Goal: Check status: Check status

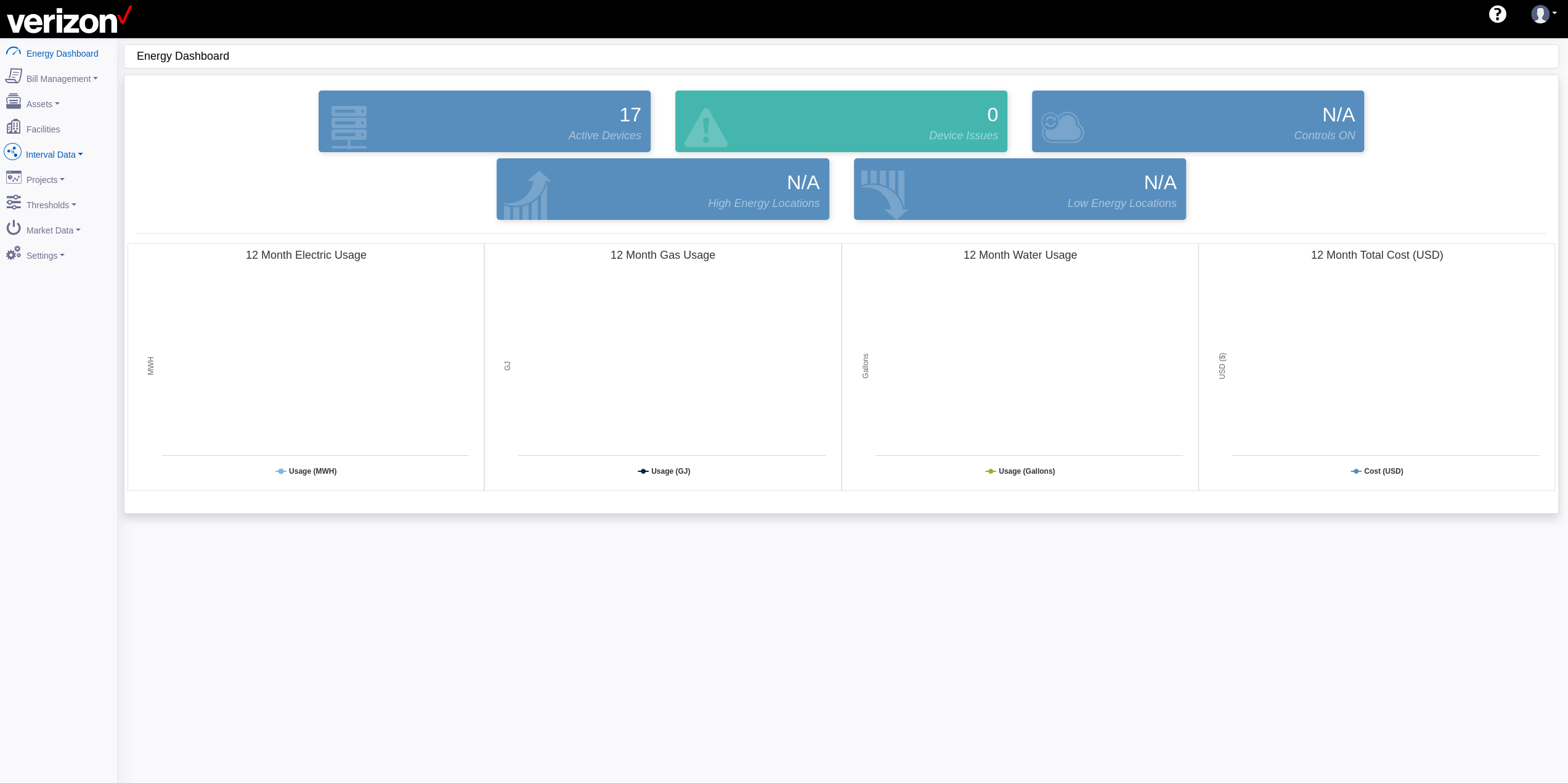
click at [77, 151] on link "Interval Data" at bounding box center [58, 152] width 119 height 26
click at [58, 209] on link "DataView" at bounding box center [58, 219] width 119 height 22
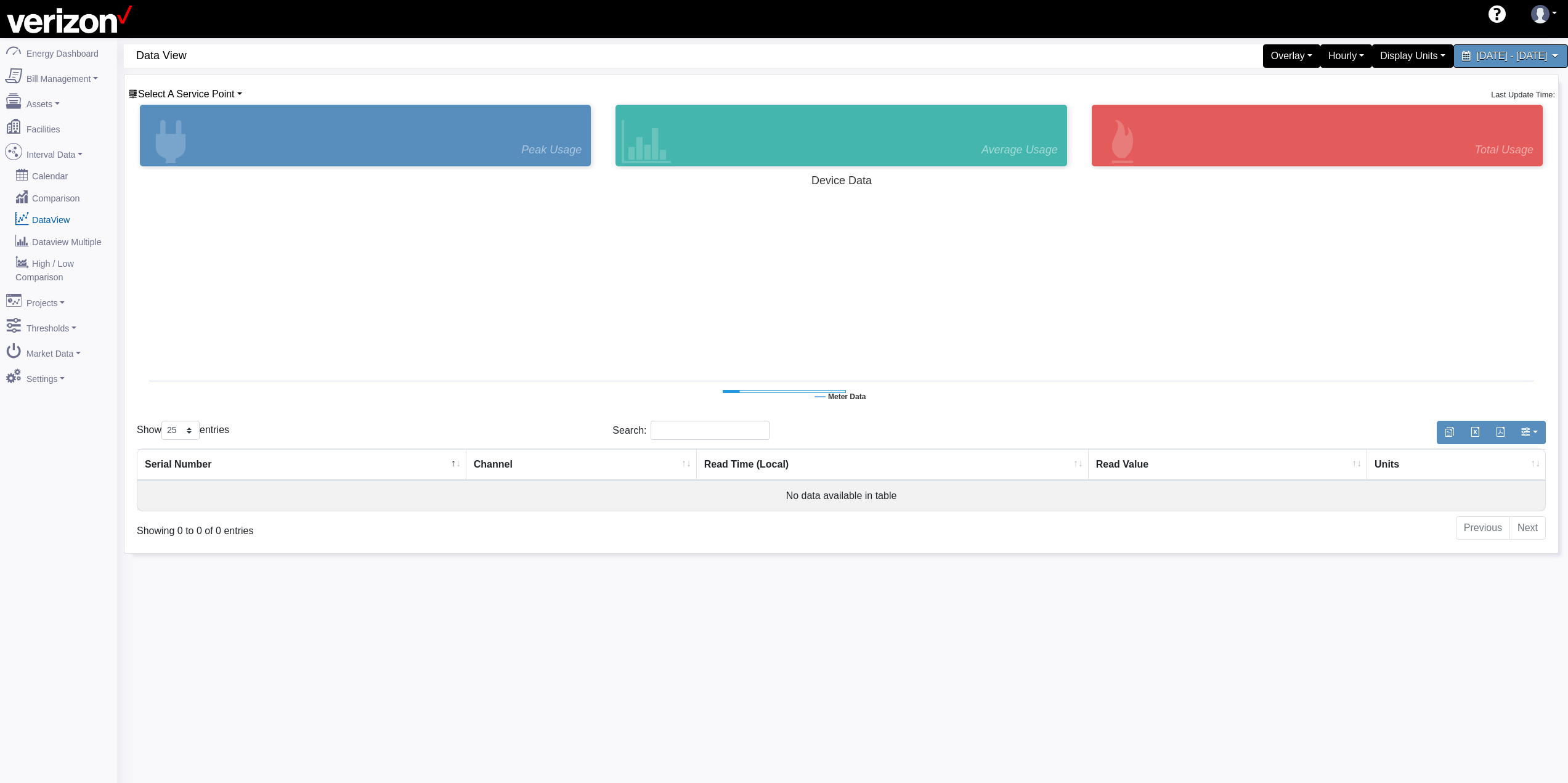
select select "25"
click at [242, 90] on div "Select A Service Point Basking Ridge Main Service [STREET_ADDRESS][GEOGRAPHIC_D…" at bounding box center [185, 94] width 115 height 15
click at [240, 99] on link "Select A Service Point" at bounding box center [185, 94] width 114 height 11
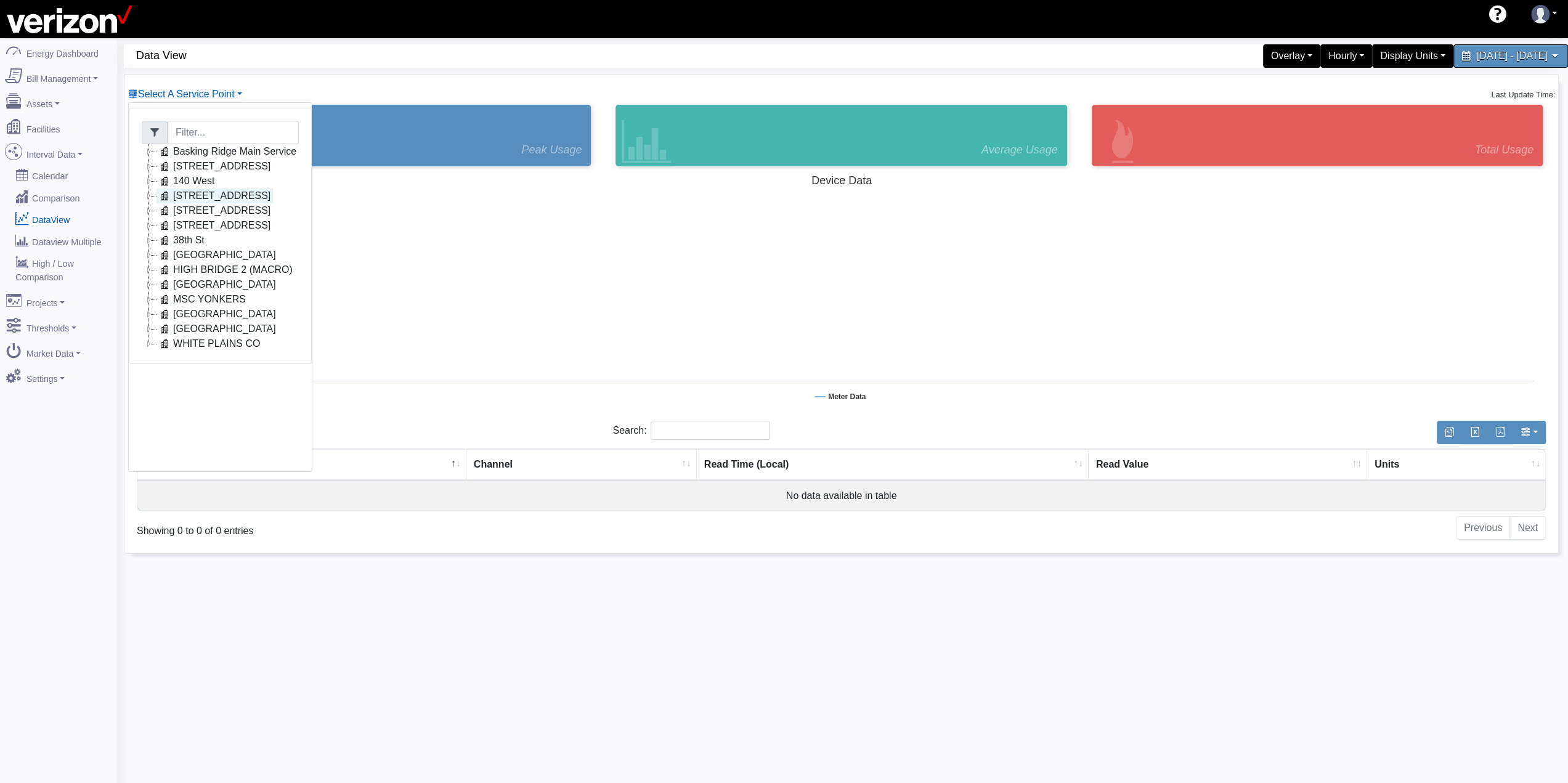
click at [200, 199] on link "[STREET_ADDRESS]" at bounding box center [214, 195] width 116 height 15
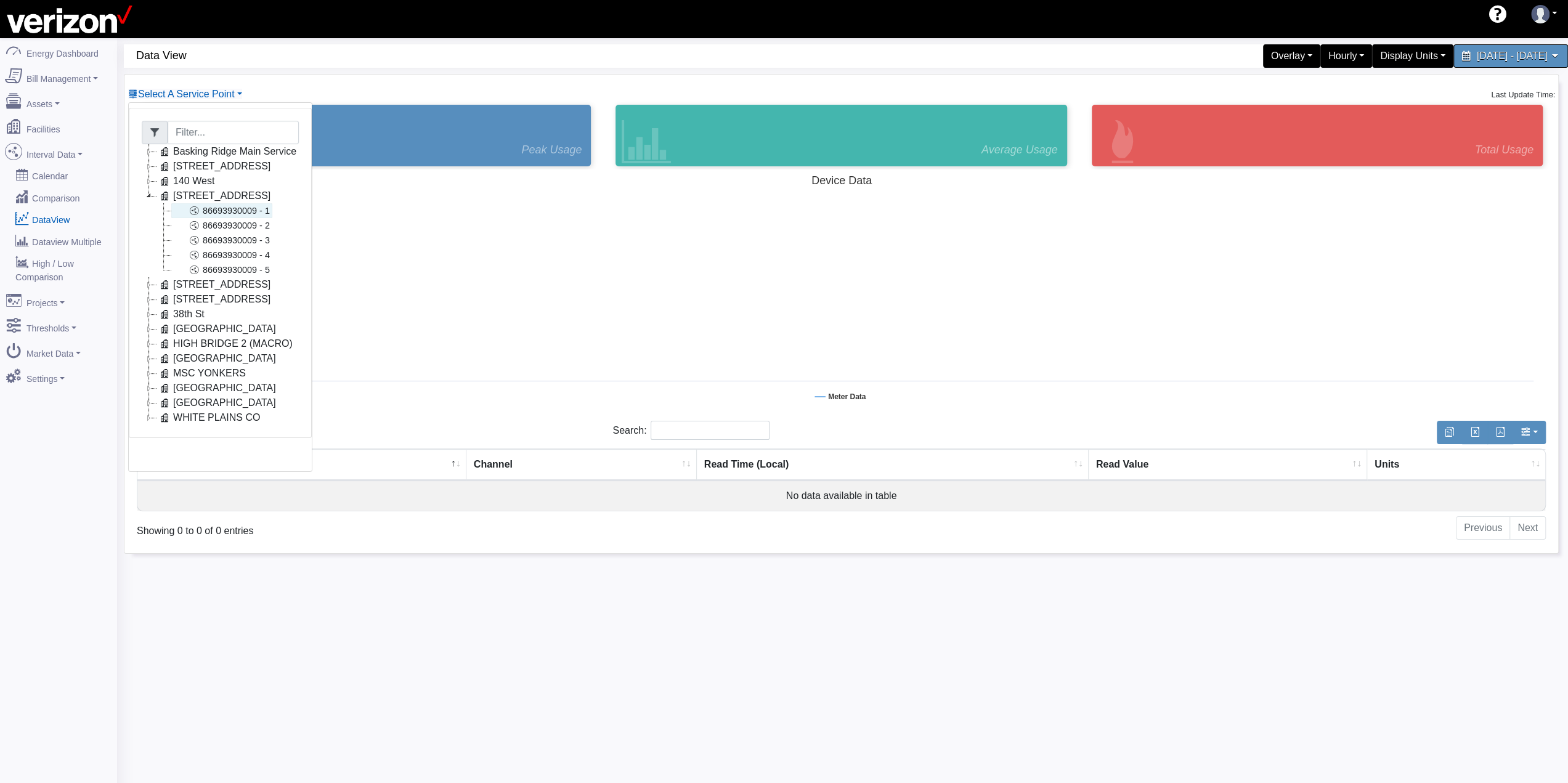
click at [236, 210] on link "86693930009 - 1" at bounding box center [222, 210] width 101 height 15
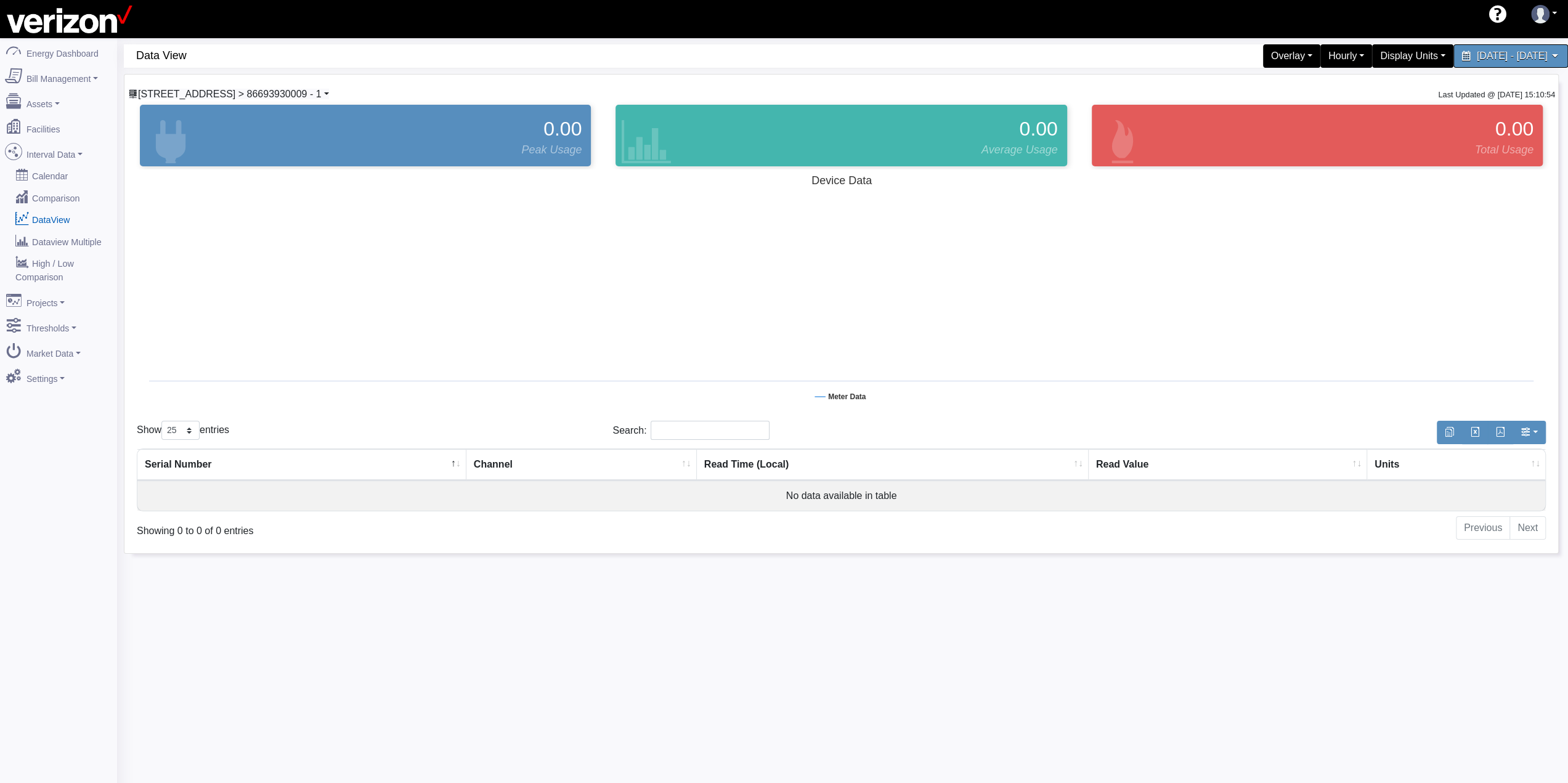
click at [304, 94] on span "[STREET_ADDRESS] > 86693930009 - 1" at bounding box center [229, 94] width 184 height 11
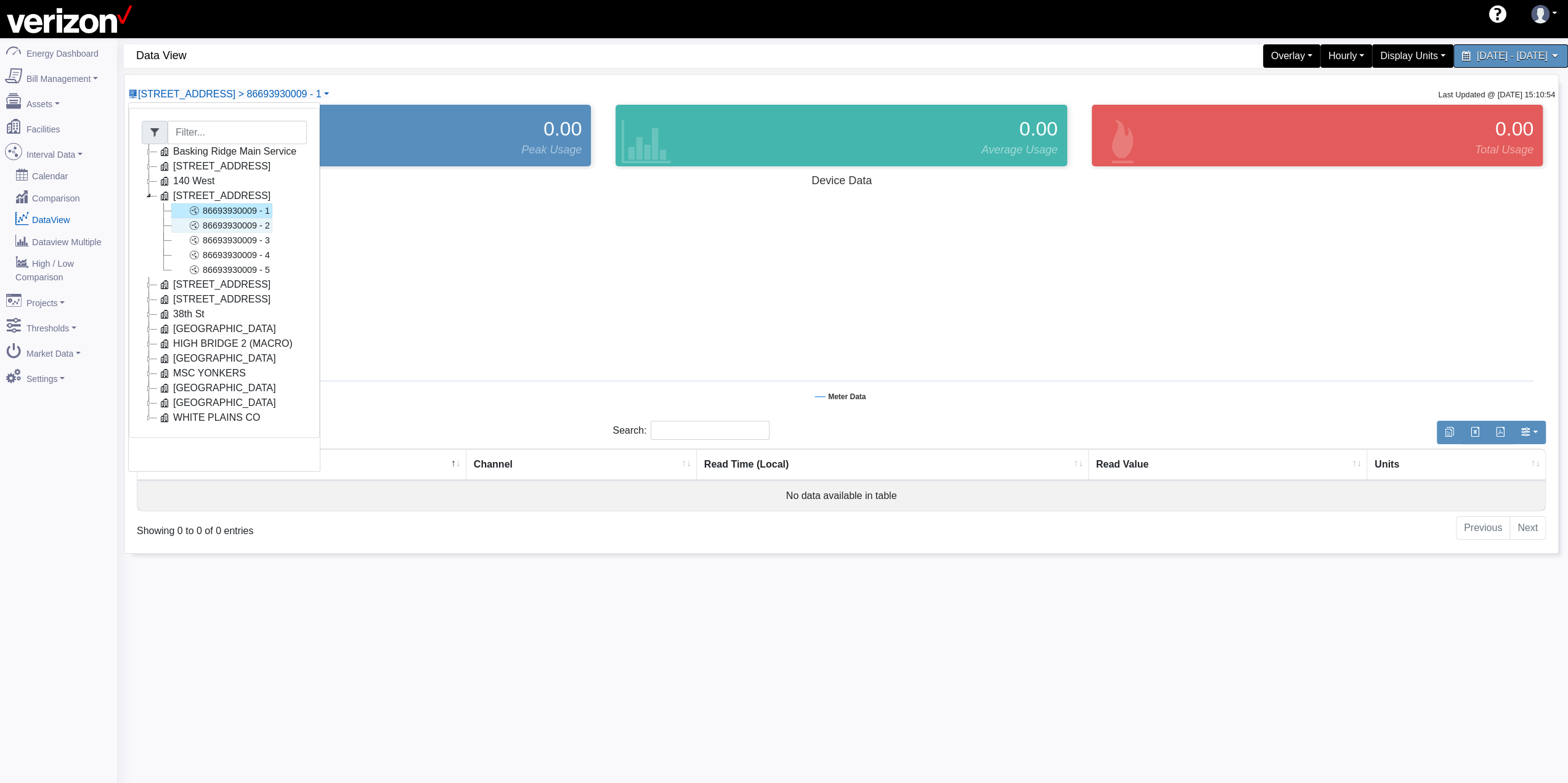
click at [235, 220] on link "86693930009 - 2" at bounding box center [222, 225] width 101 height 15
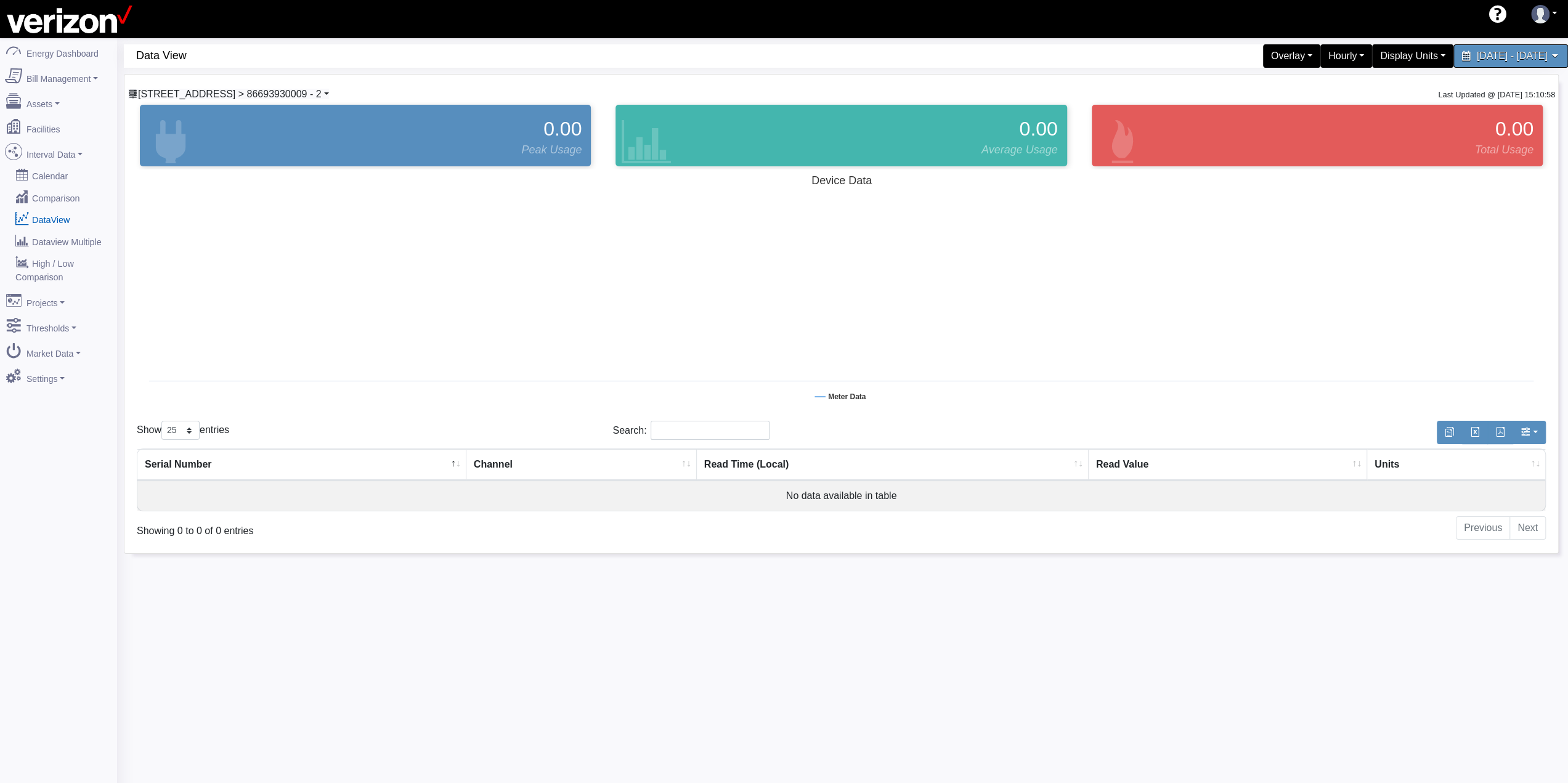
click at [277, 97] on span "[STREET_ADDRESS] > 86693930009 - 2" at bounding box center [229, 94] width 184 height 11
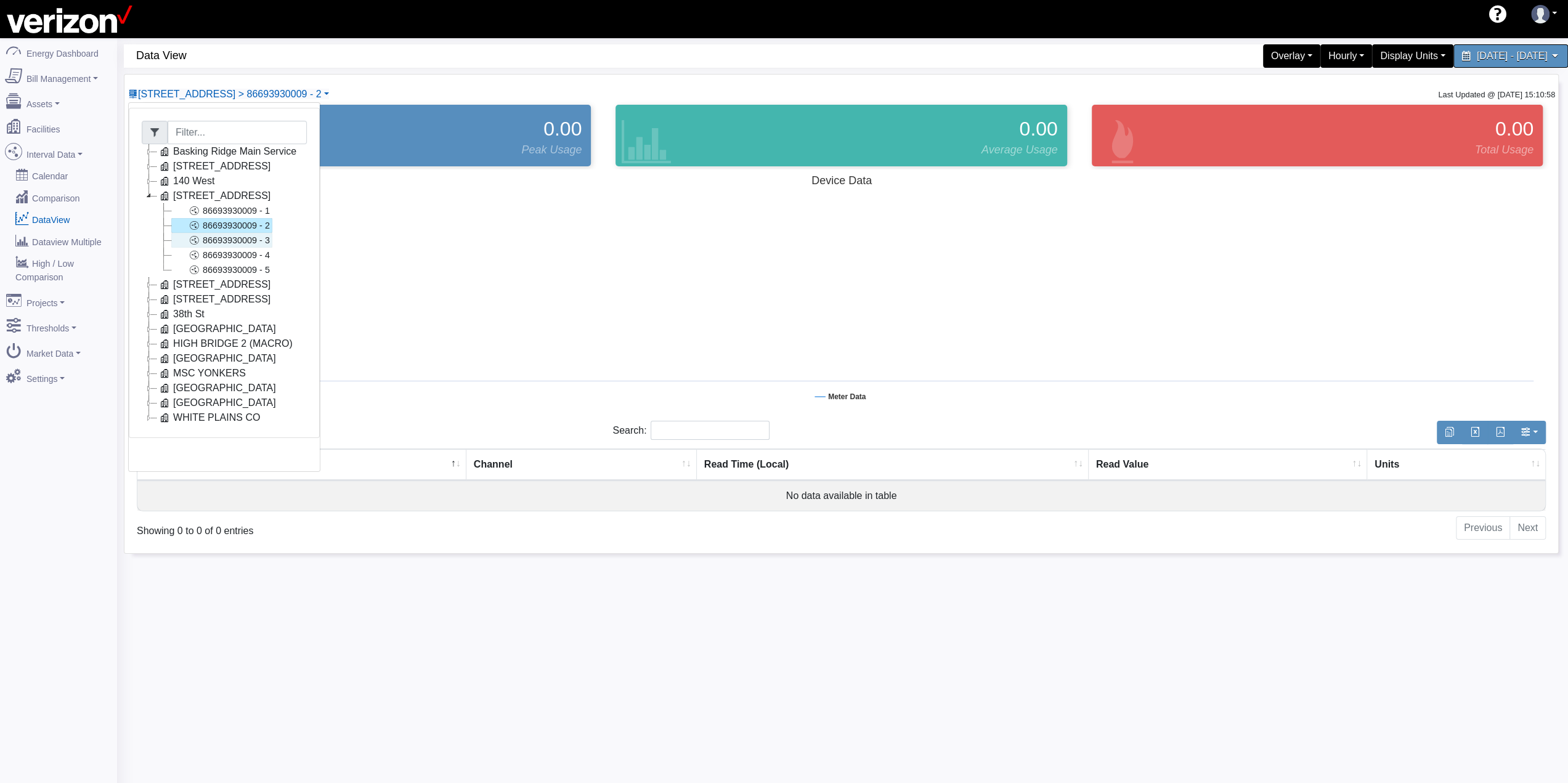
click at [230, 242] on link "86693930009 - 3" at bounding box center [222, 240] width 101 height 15
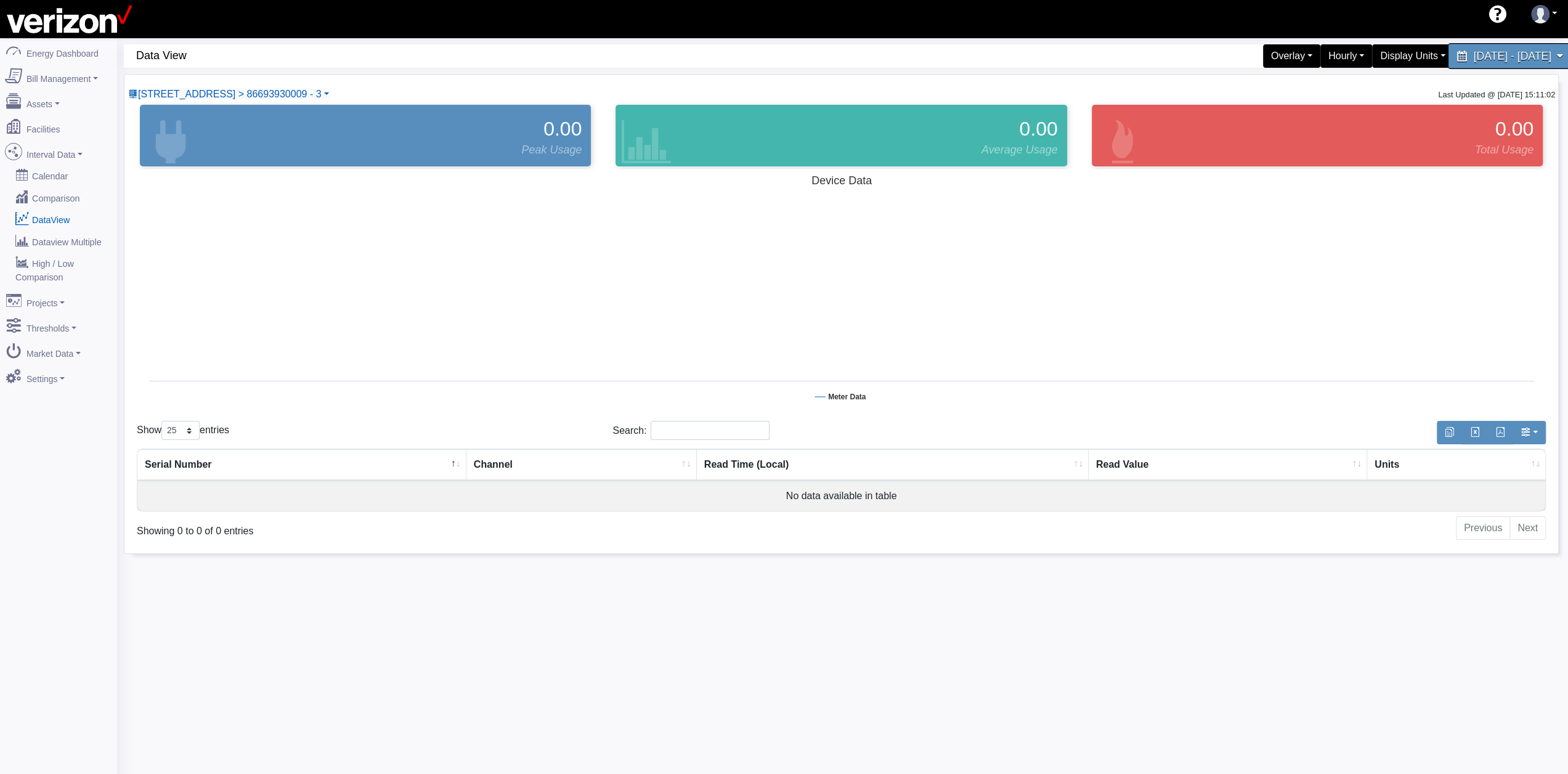
click at [1473, 61] on span "[DATE] - [DATE]" at bounding box center [1511, 55] width 77 height 11
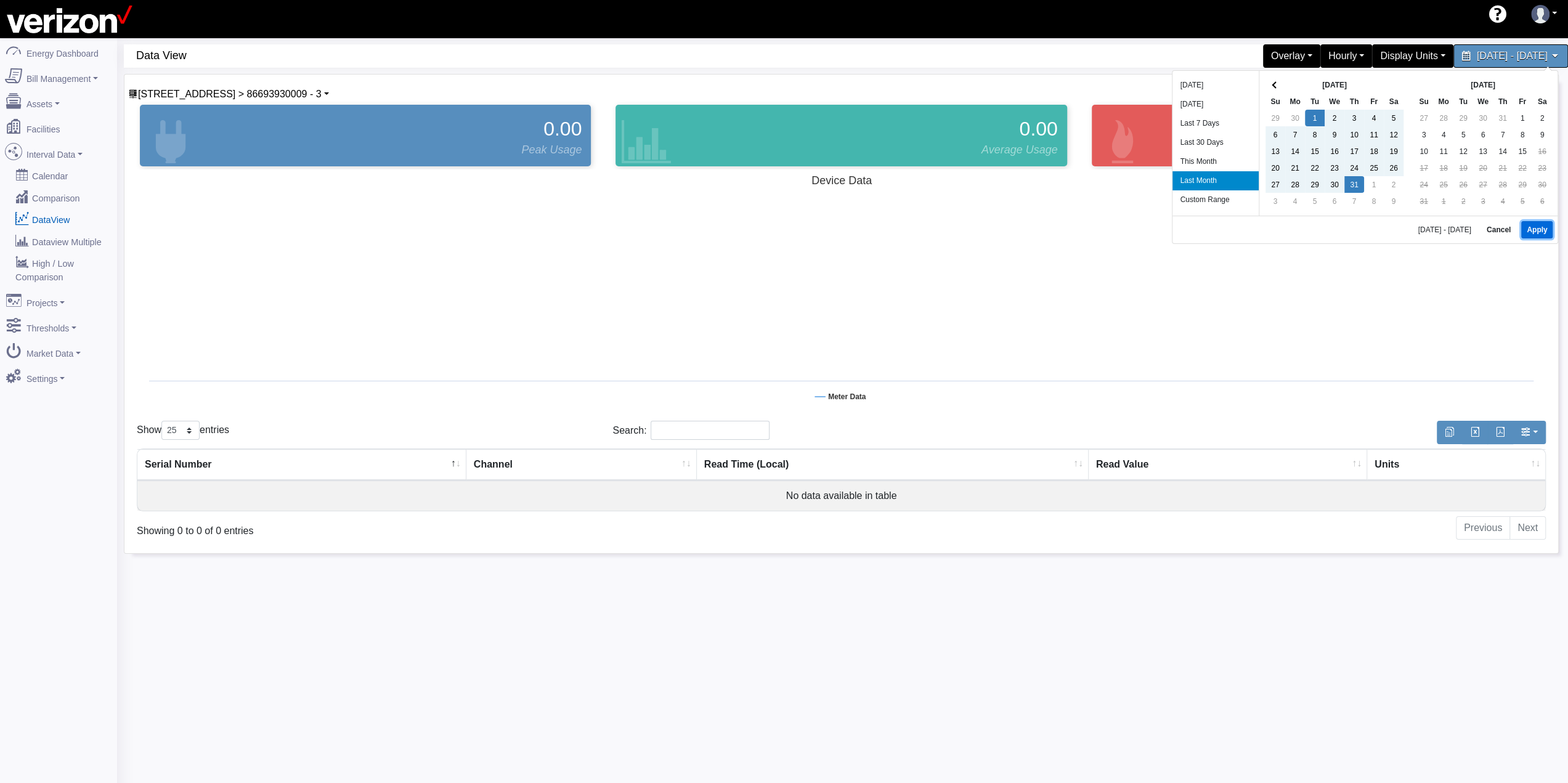
click at [1532, 232] on button "Apply" at bounding box center [1537, 229] width 31 height 17
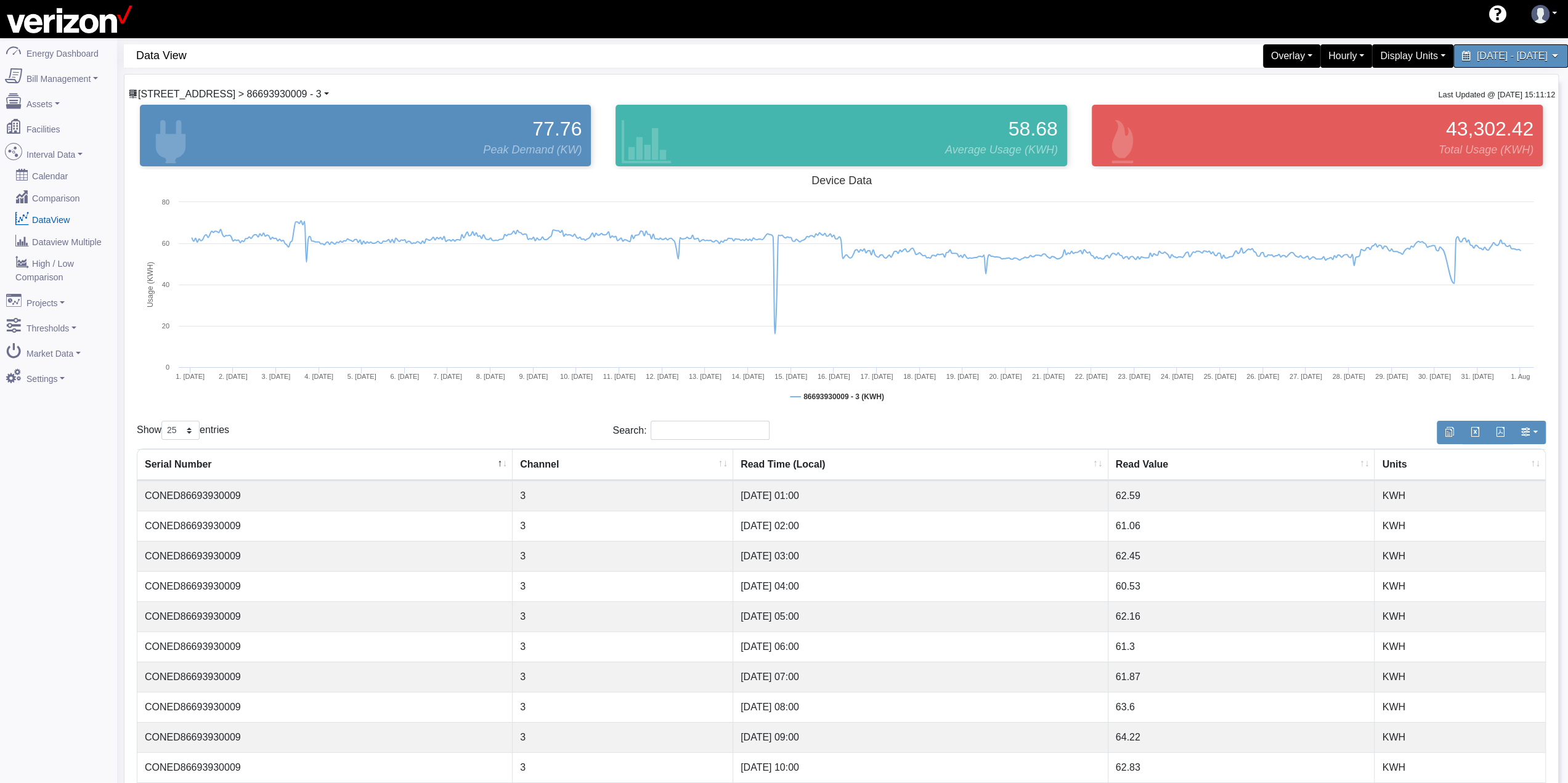
click at [286, 93] on span "[STREET_ADDRESS] > 86693930009 - 3" at bounding box center [229, 94] width 184 height 11
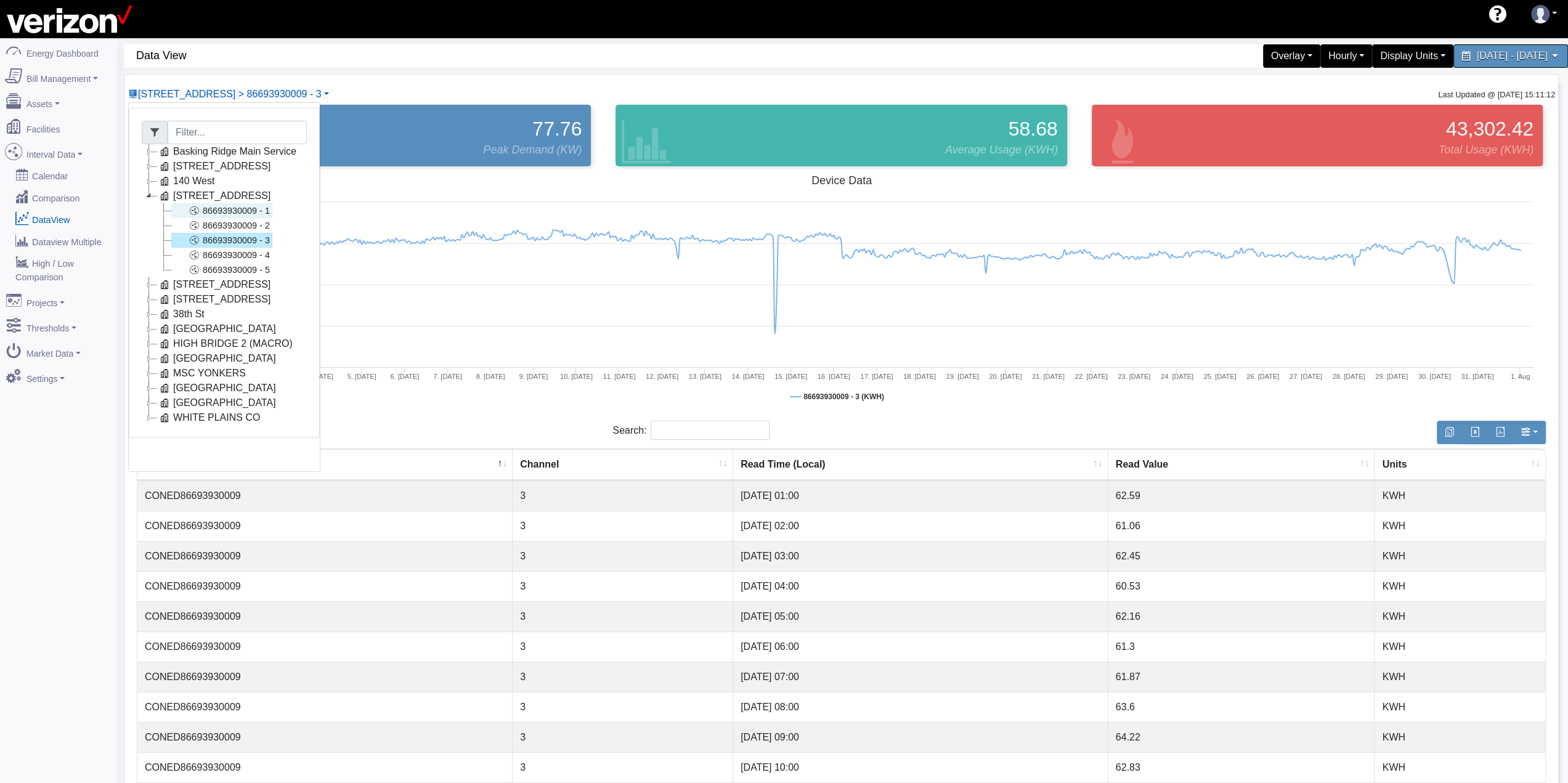
click at [236, 207] on link "86693930009 - 1" at bounding box center [222, 210] width 101 height 15
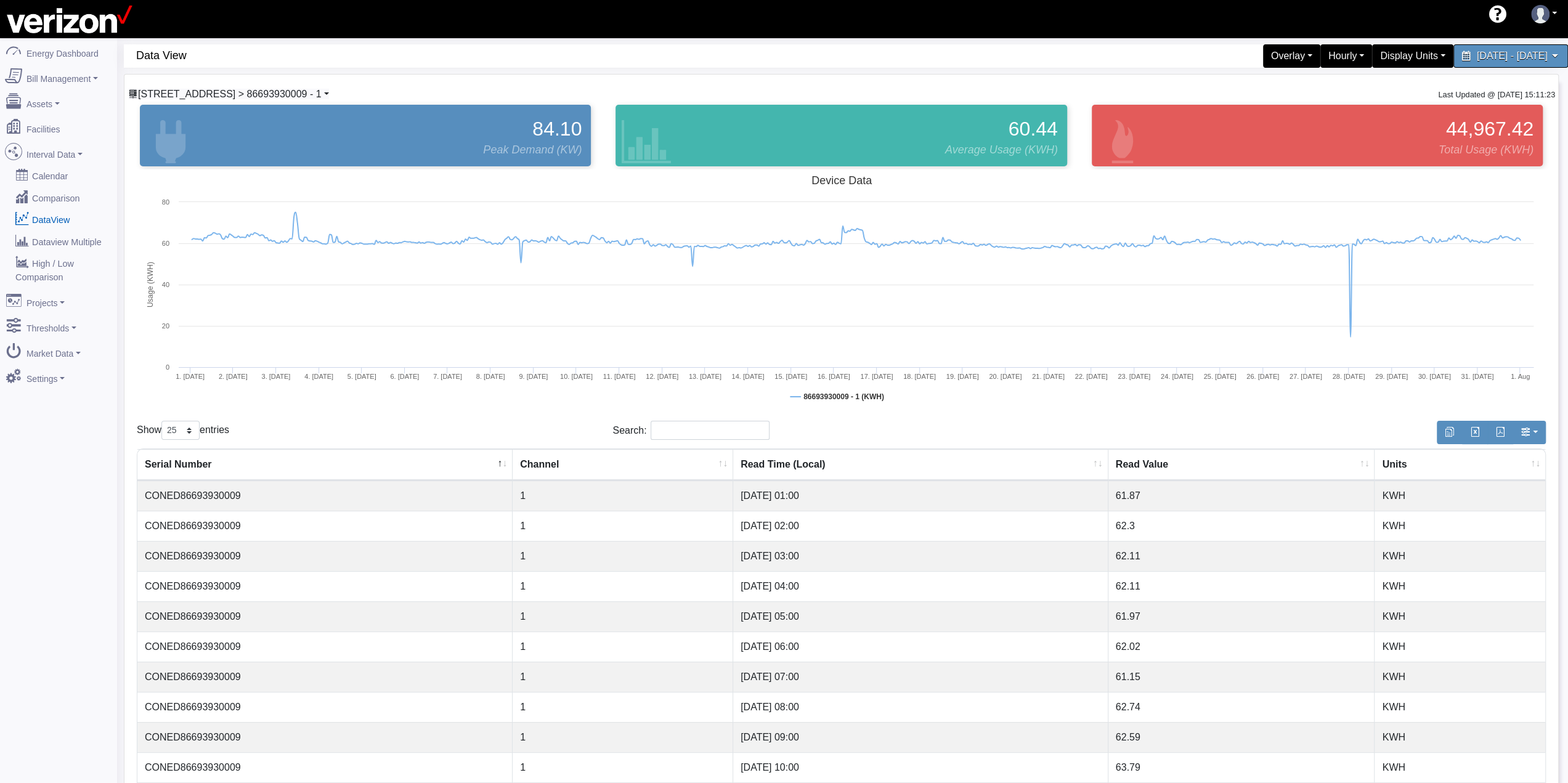
click at [272, 92] on span "[STREET_ADDRESS] > 86693930009 - 1" at bounding box center [229, 94] width 184 height 11
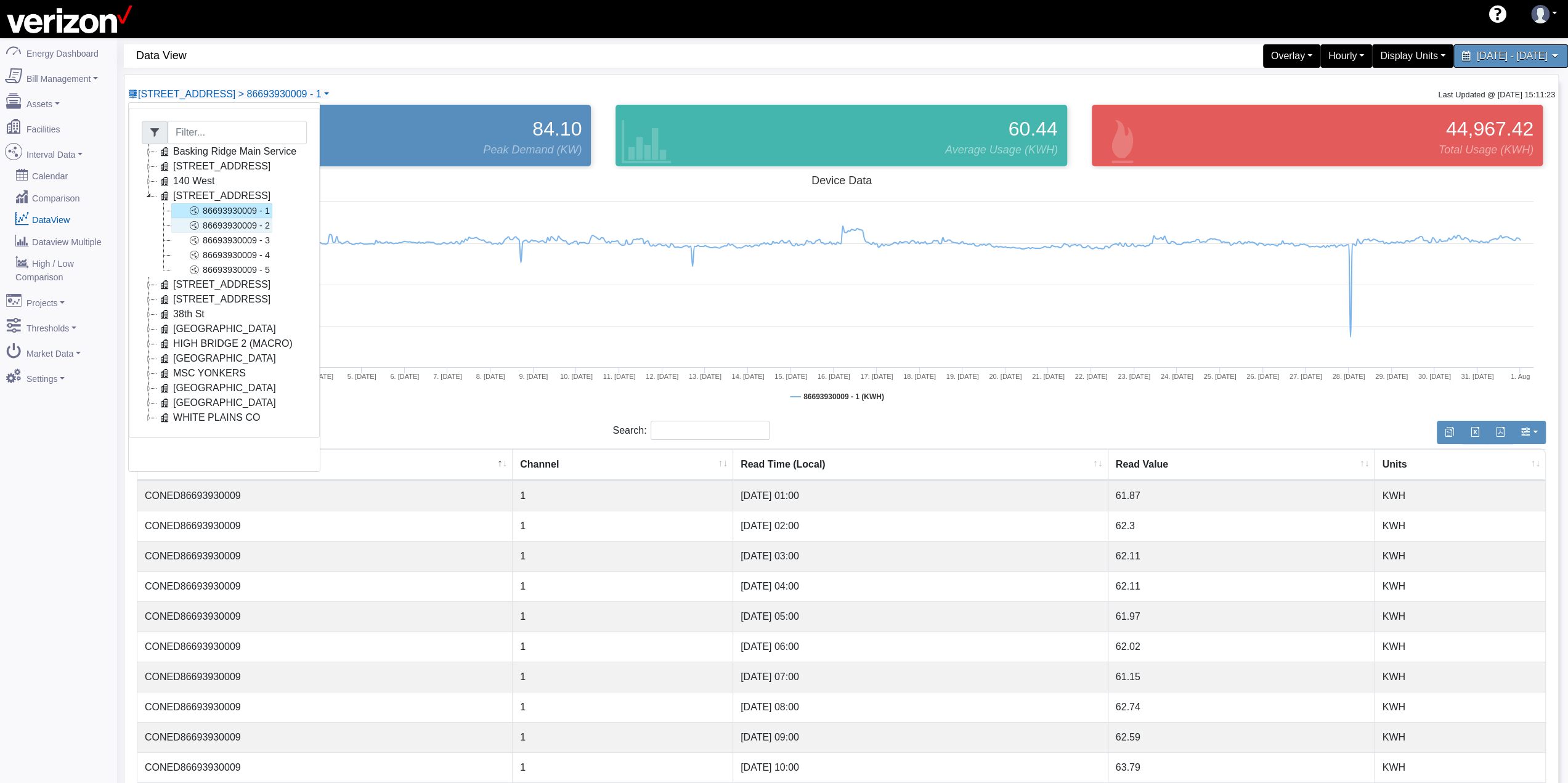
click at [231, 219] on link "86693930009 - 2" at bounding box center [222, 225] width 101 height 15
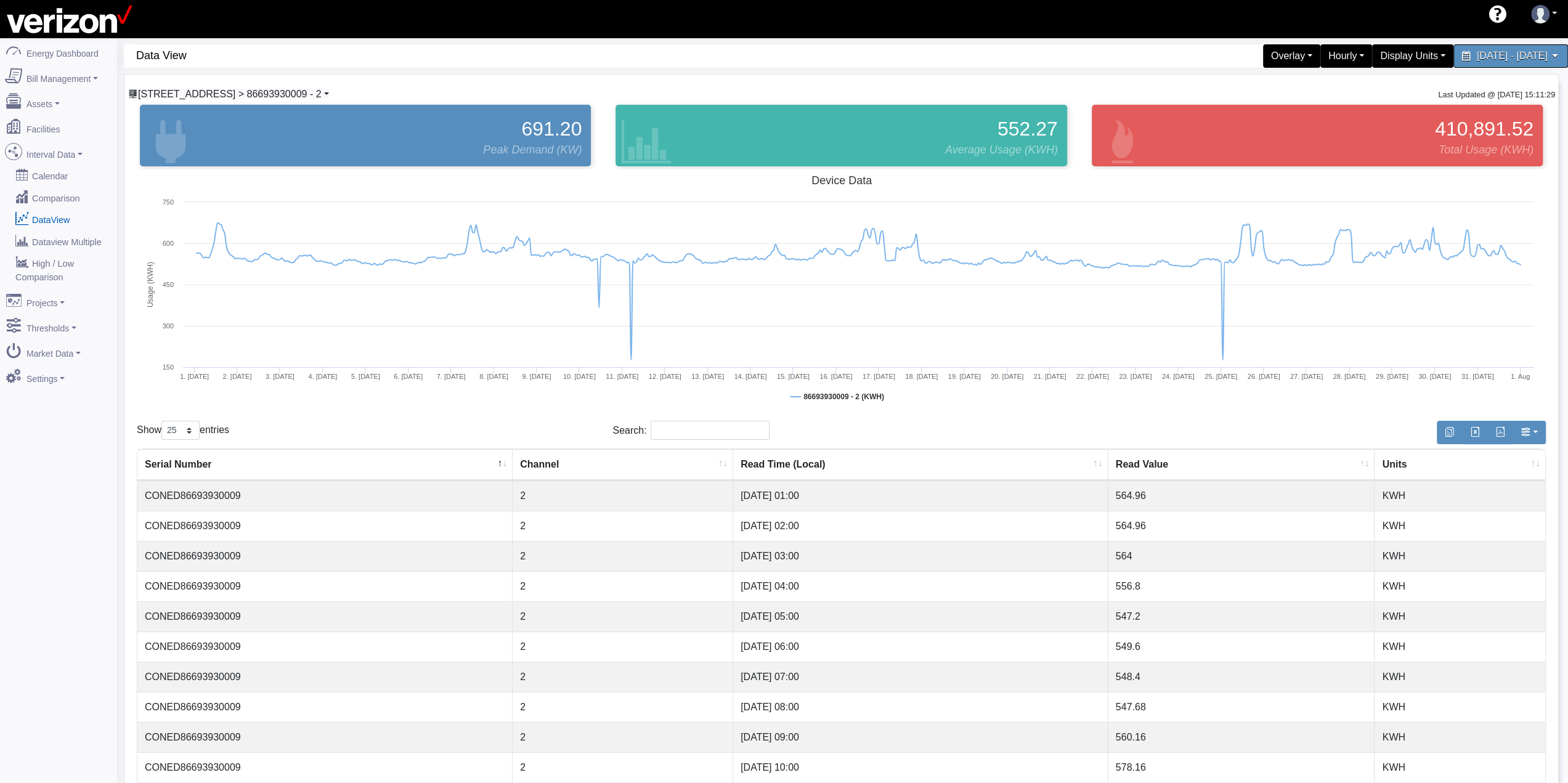
click at [273, 97] on span "[STREET_ADDRESS] > 86693930009 - 2" at bounding box center [229, 94] width 184 height 11
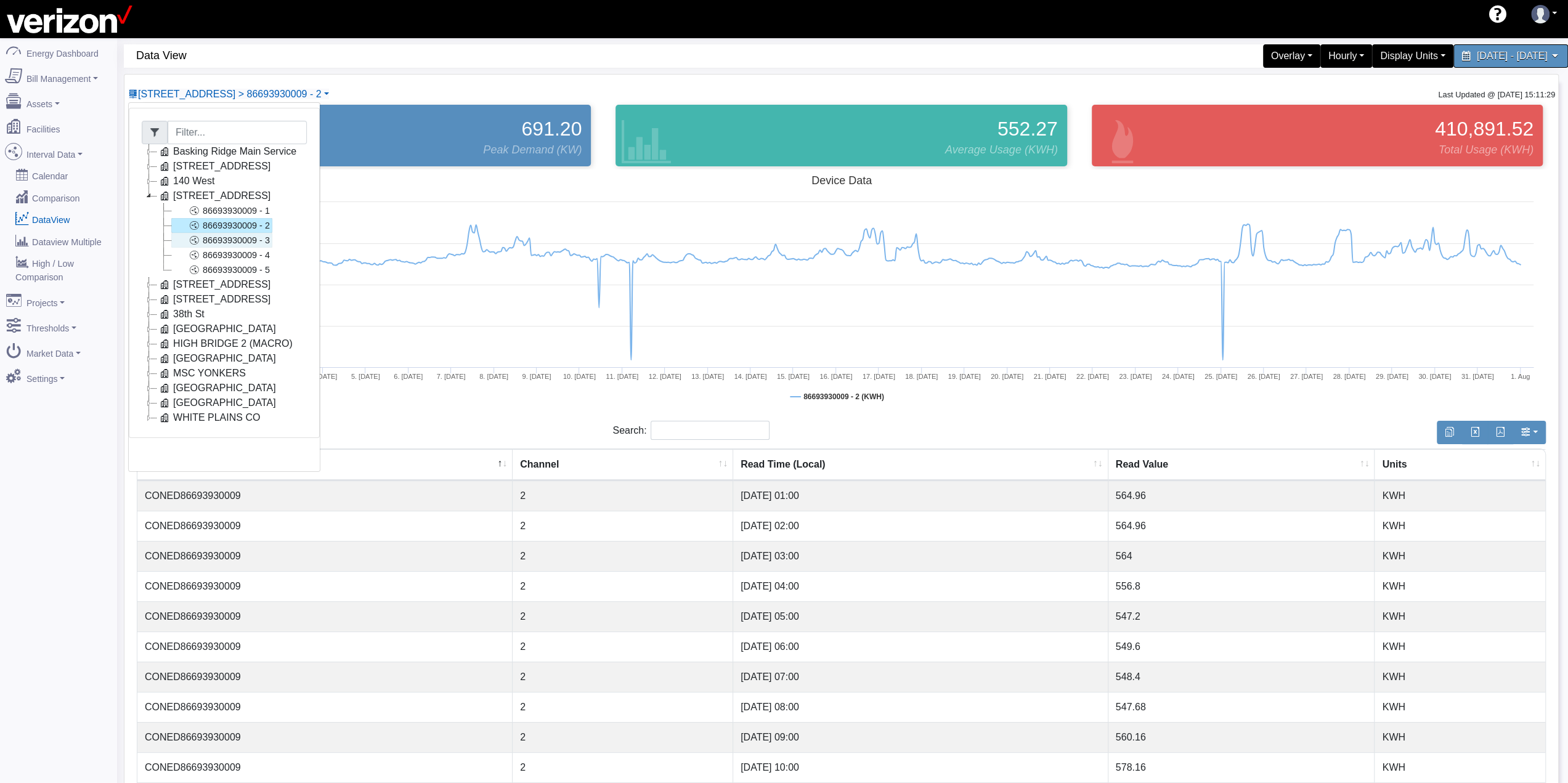
click at [246, 239] on link "86693930009 - 3" at bounding box center [222, 240] width 101 height 15
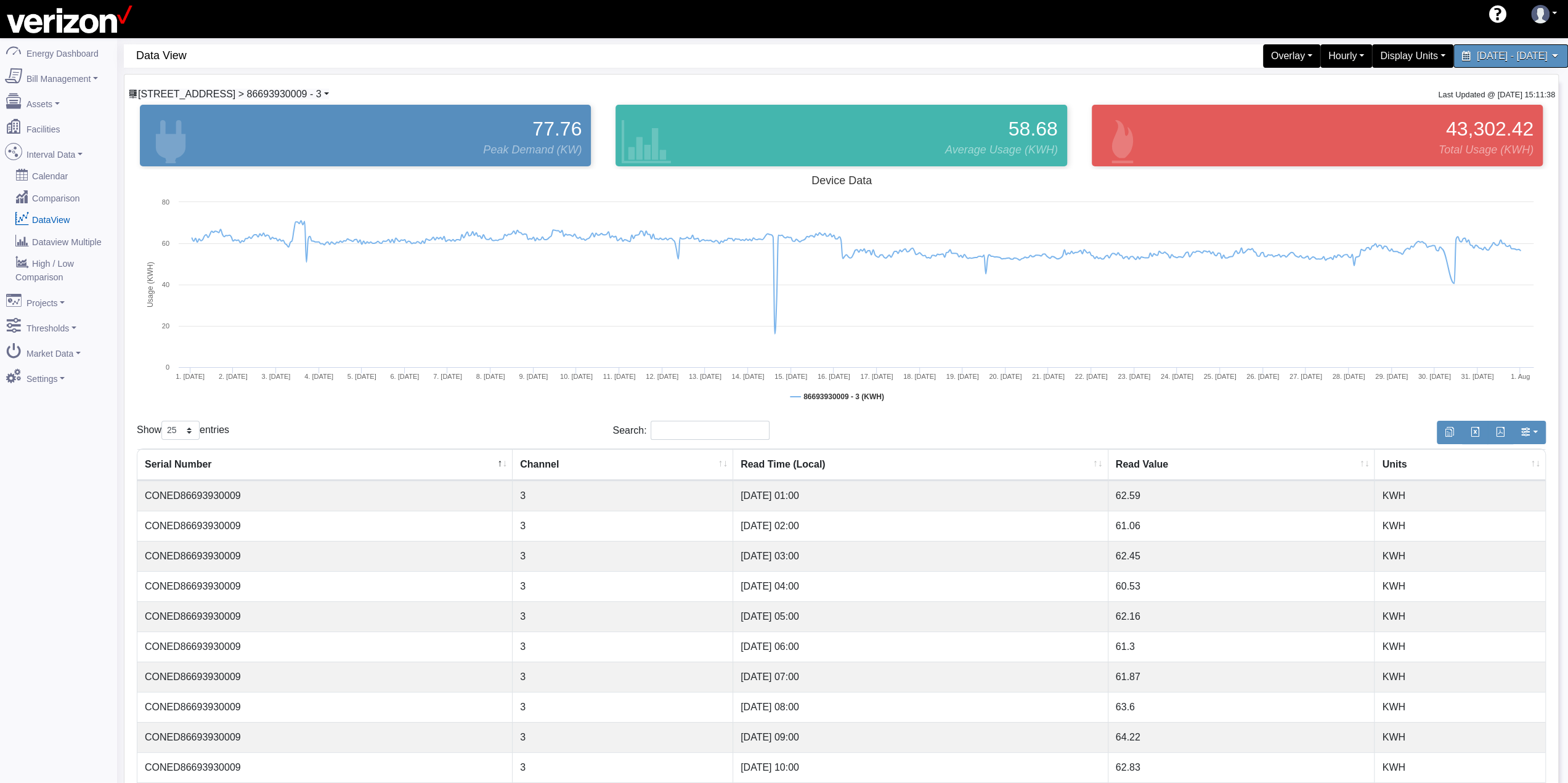
click at [293, 99] on span "[STREET_ADDRESS] > 86693930009 - 3" at bounding box center [229, 94] width 184 height 11
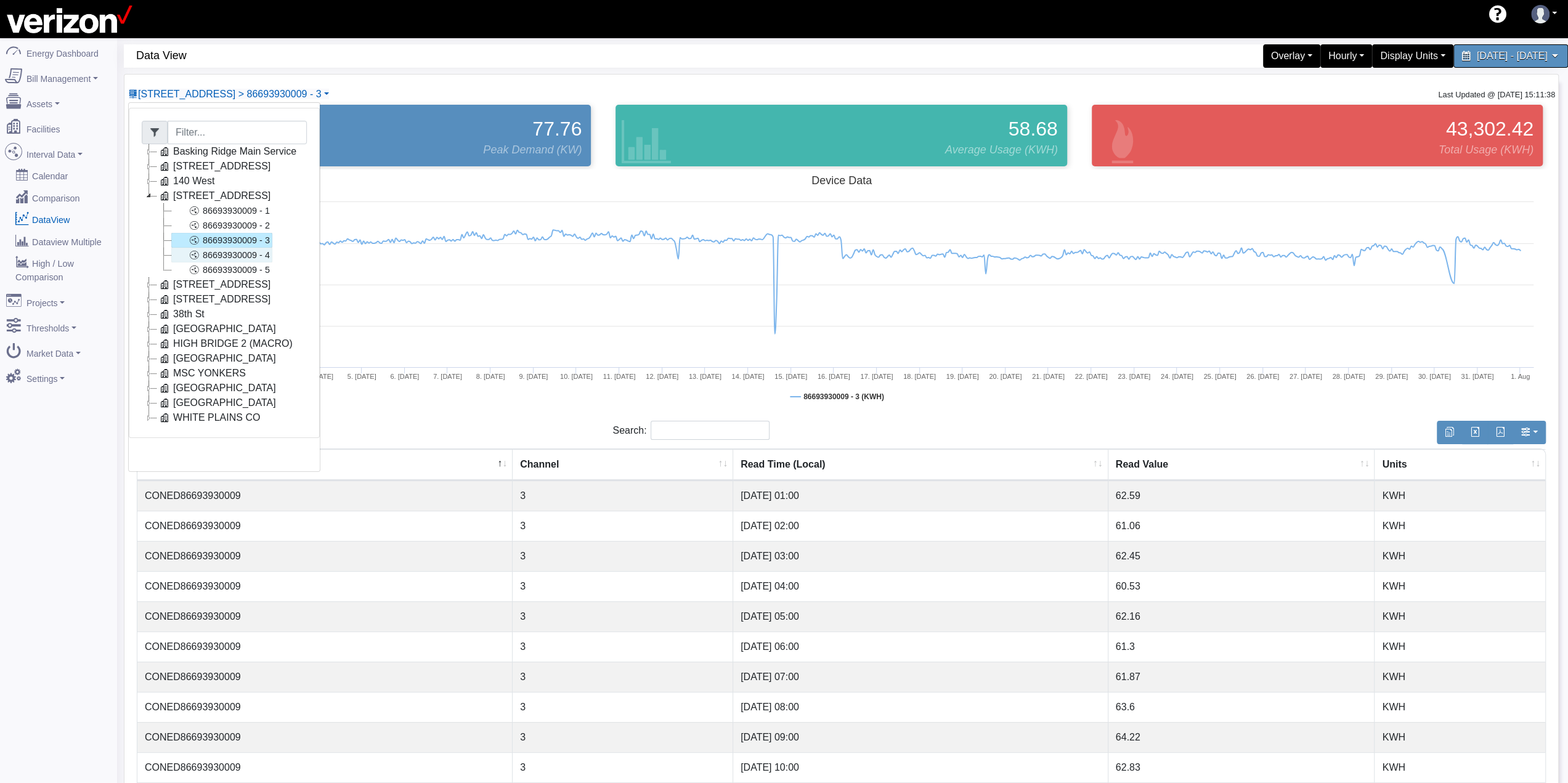
click at [261, 258] on link "86693930009 - 4" at bounding box center [222, 255] width 101 height 15
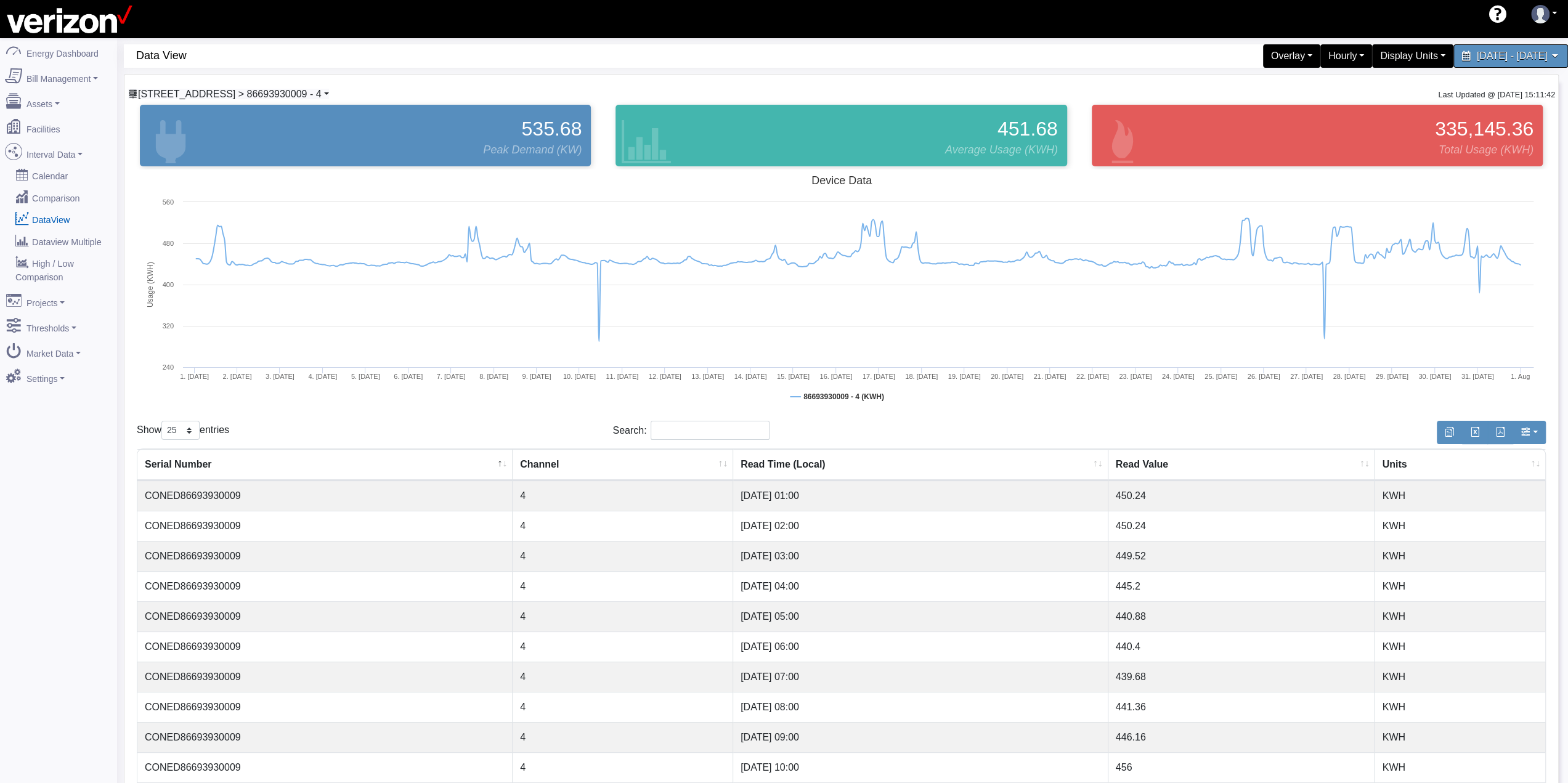
click at [271, 92] on span "[STREET_ADDRESS] > 86693930009 - 4" at bounding box center [229, 94] width 184 height 11
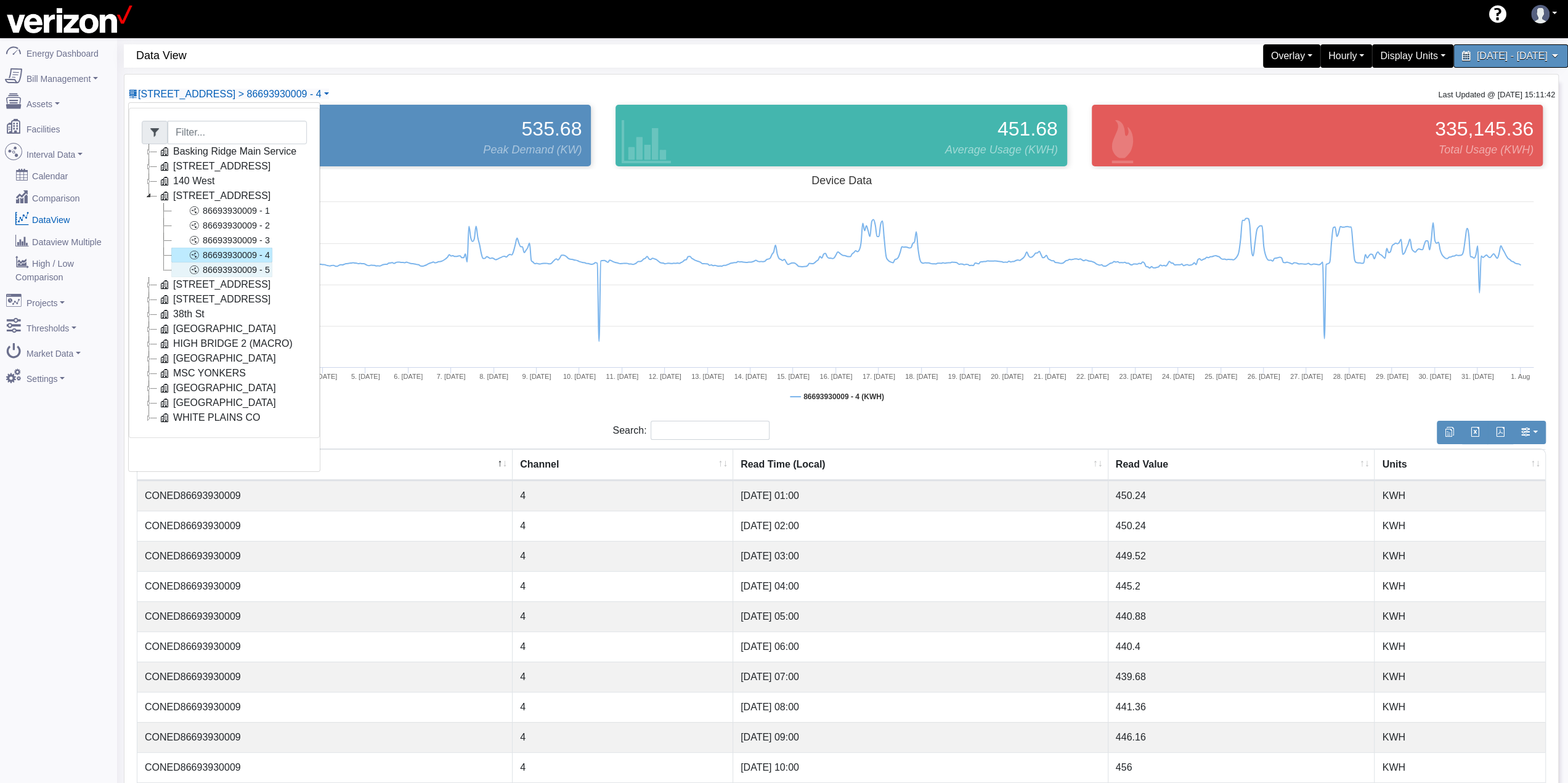
click at [244, 266] on link "86693930009 - 5" at bounding box center [222, 270] width 101 height 15
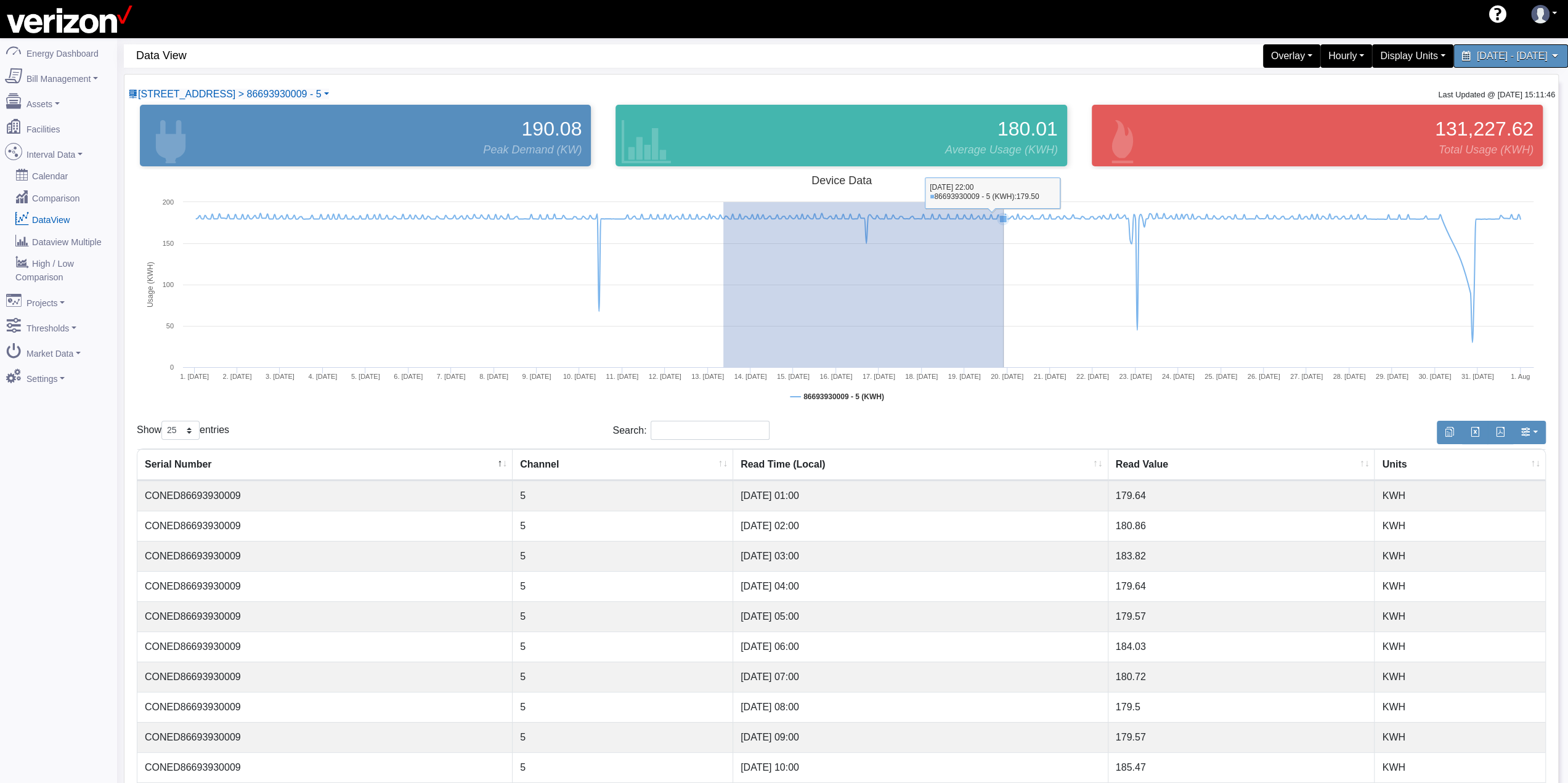
drag, startPoint x: 724, startPoint y: 239, endPoint x: 1003, endPoint y: 256, distance: 279.5
click at [1003, 256] on rect at bounding box center [842, 292] width 1409 height 246
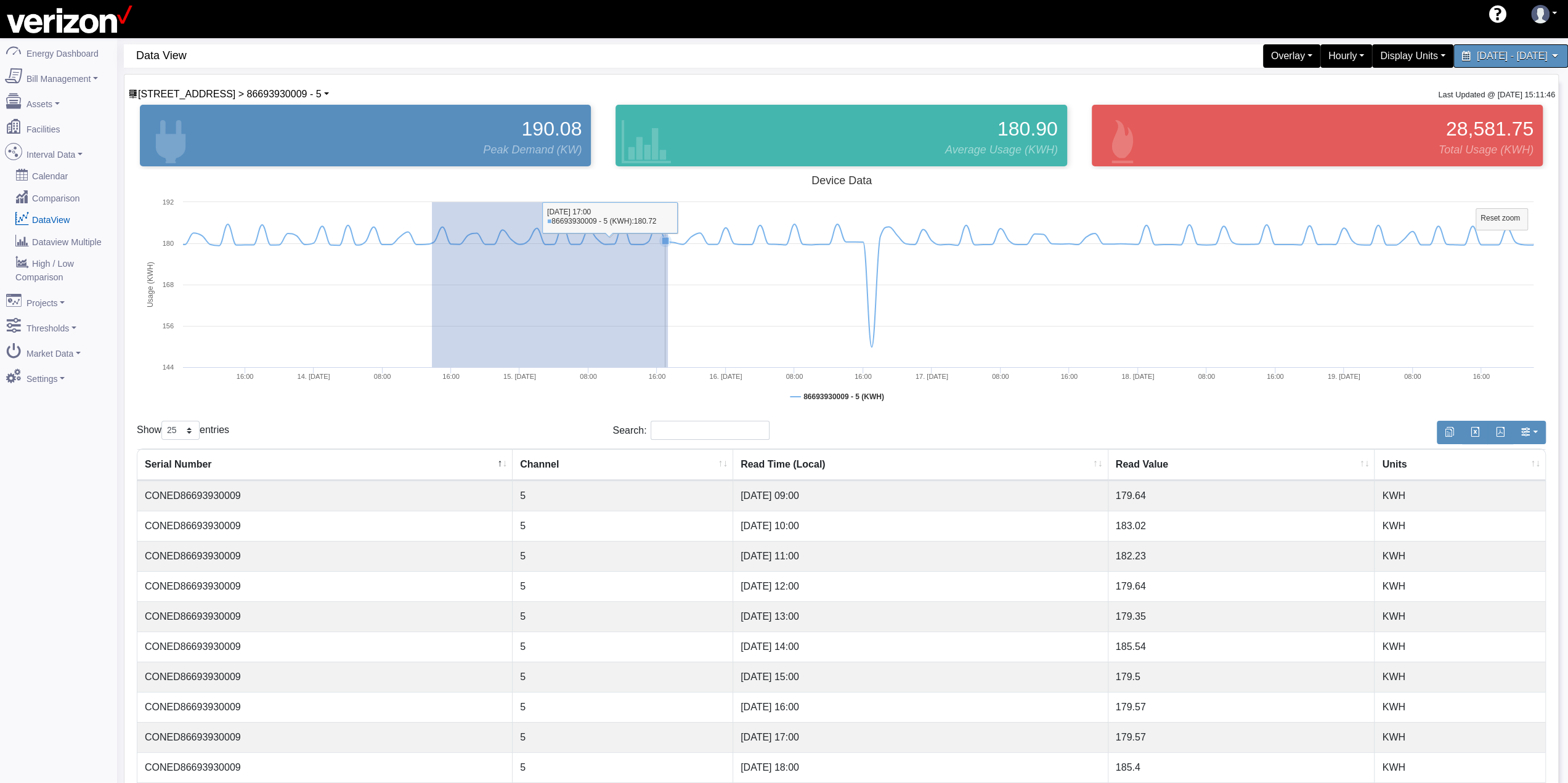
drag, startPoint x: 432, startPoint y: 288, endPoint x: 738, endPoint y: 297, distance: 306.1
click at [738, 297] on rect at bounding box center [842, 292] width 1409 height 246
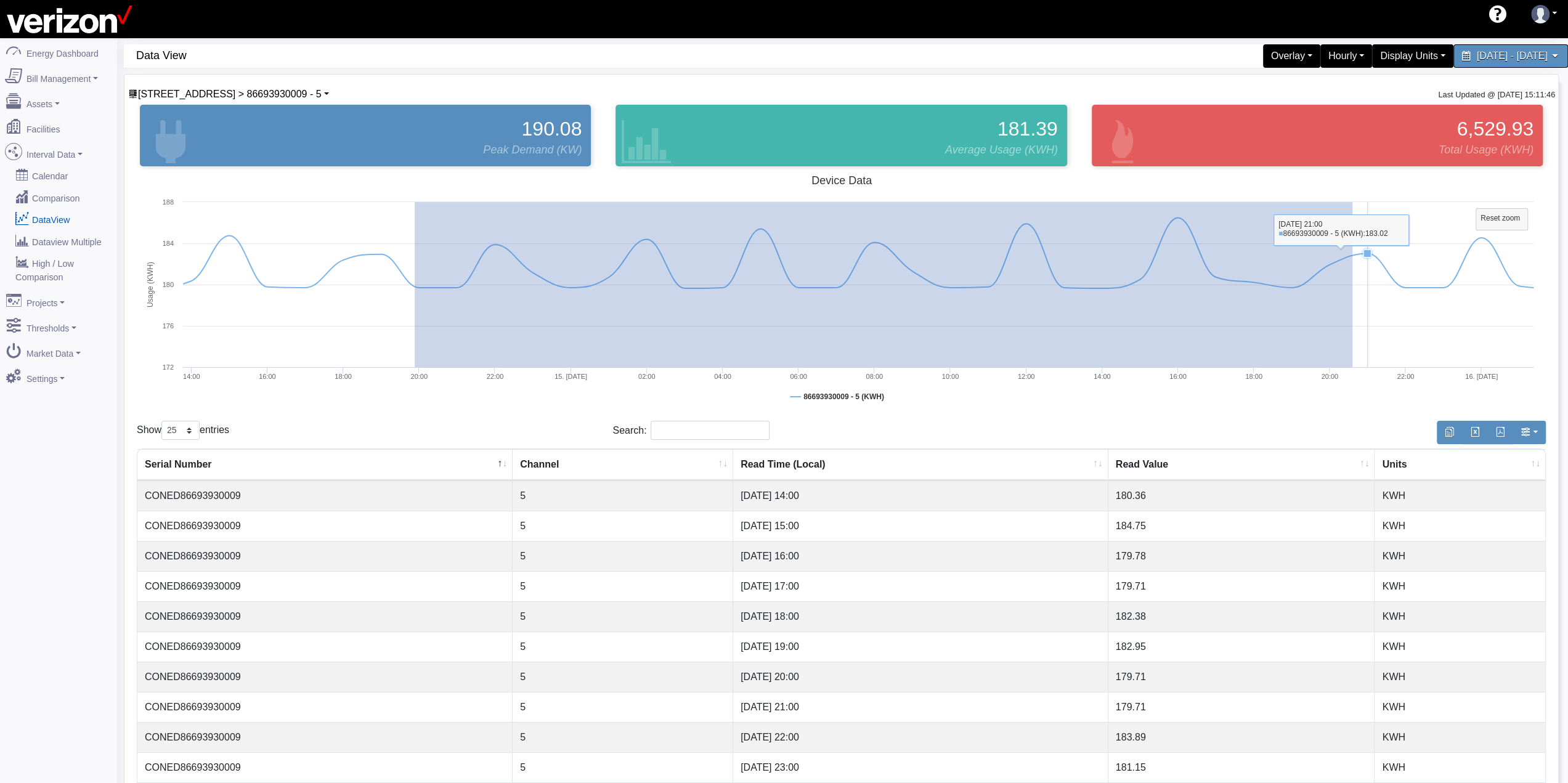
drag, startPoint x: 415, startPoint y: 335, endPoint x: 1352, endPoint y: 323, distance: 937.1
click at [1352, 323] on rect at bounding box center [842, 292] width 1409 height 246
